Goal: Task Accomplishment & Management: Use online tool/utility

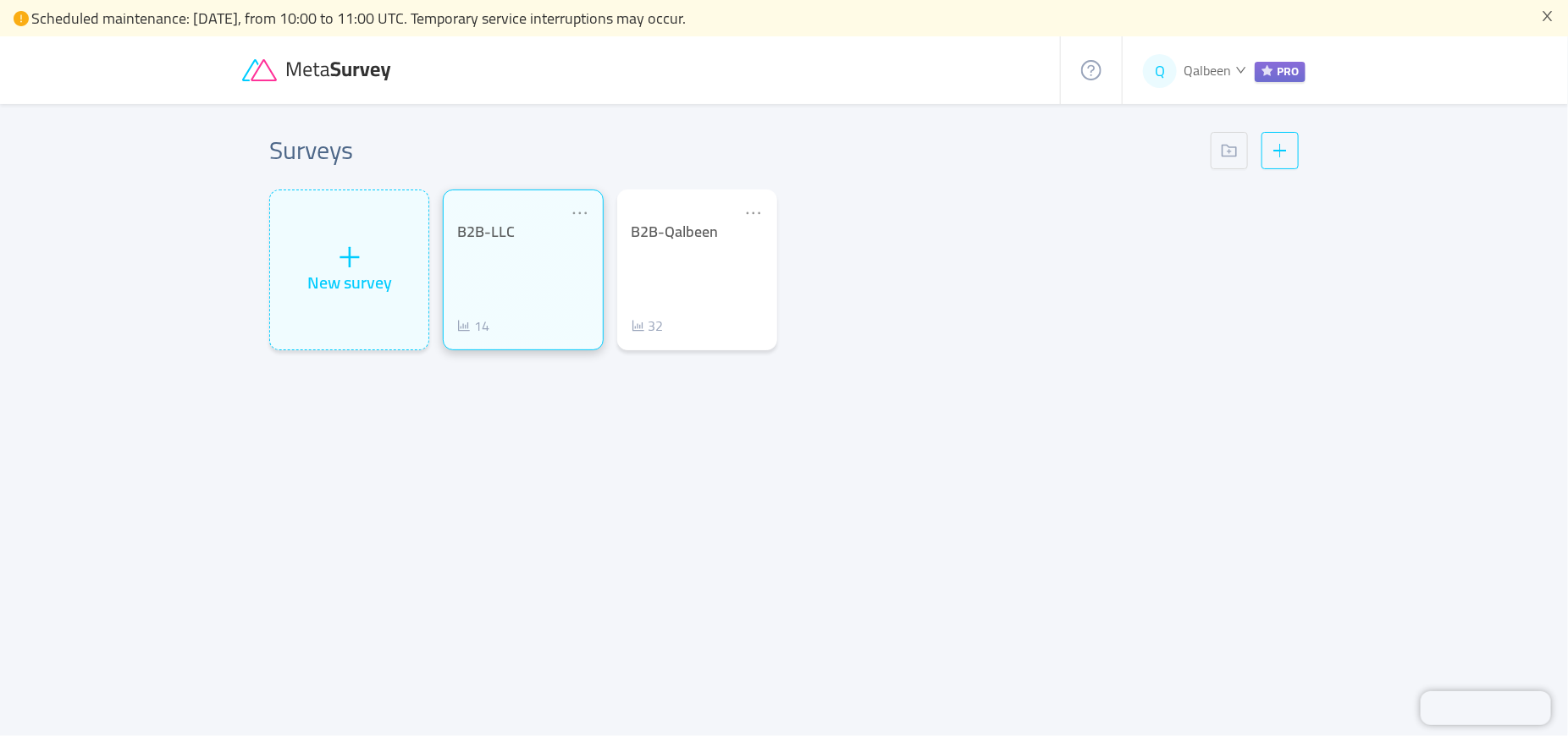
click at [528, 259] on div "B2B-LLC 14" at bounding box center [523, 279] width 132 height 114
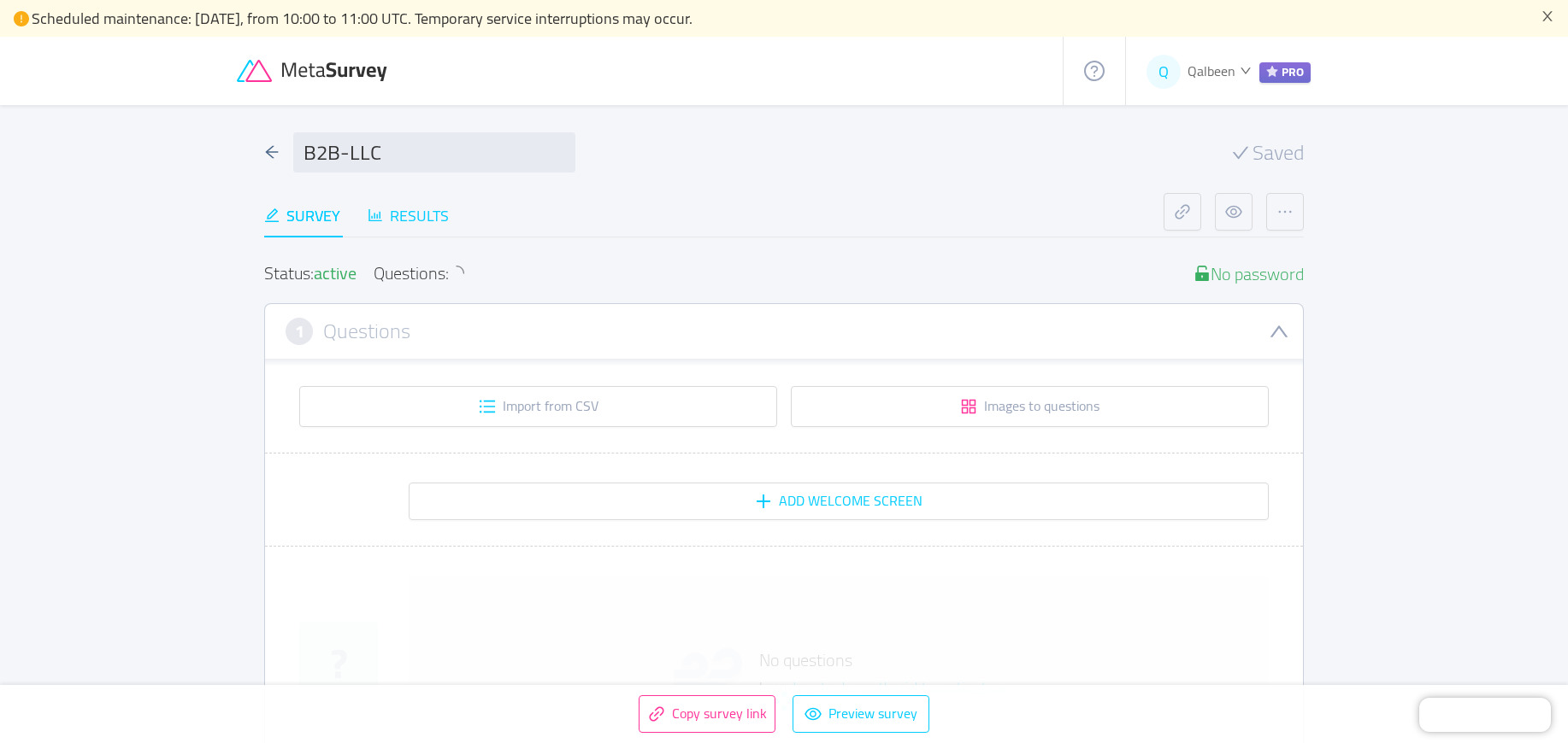
click at [430, 209] on div "Results" at bounding box center [408, 215] width 81 height 23
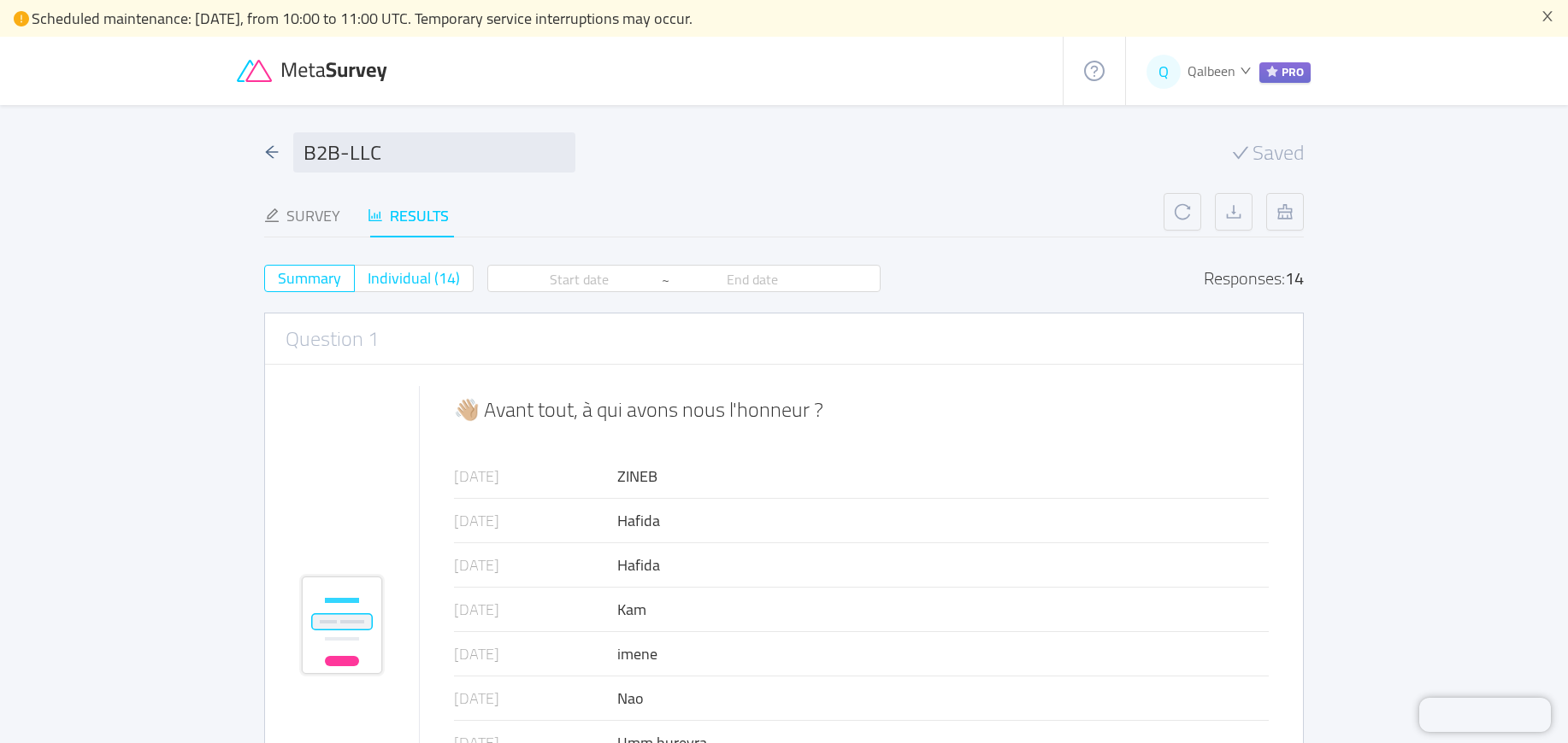
click at [430, 284] on span "Individual (14)" at bounding box center [413, 278] width 92 height 28
click at [367, 284] on input "Individual (14)" at bounding box center [367, 284] width 0 height 0
click at [386, 276] on span "Individual (14)" at bounding box center [413, 278] width 92 height 28
click at [367, 284] on input "Individual (14)" at bounding box center [367, 284] width 0 height 0
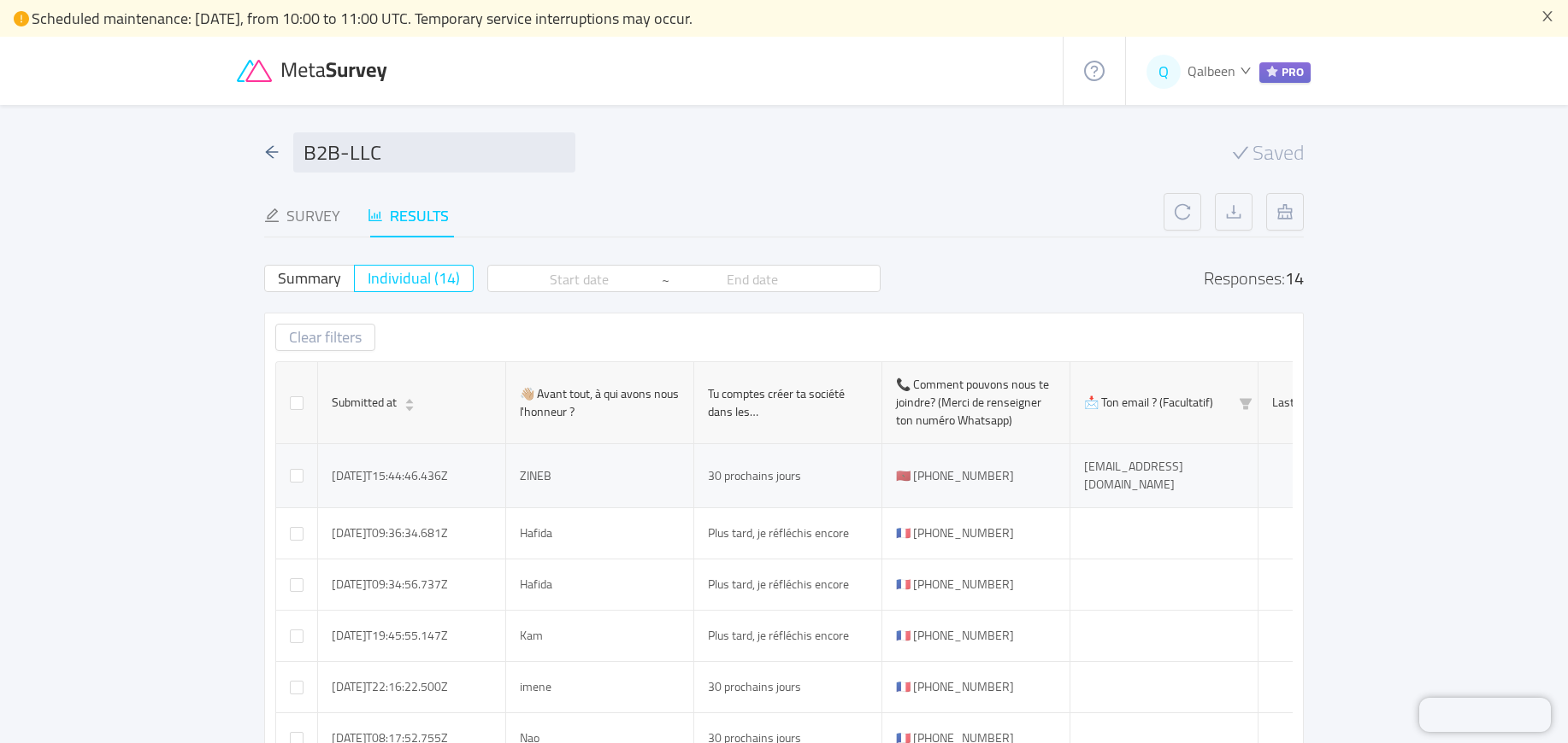
click at [963, 472] on td "🇲🇦 +212673054225" at bounding box center [976, 476] width 188 height 64
copy td "2673054225"
click at [330, 71] on icon at bounding box center [314, 71] width 154 height 23
